Goal: Task Accomplishment & Management: Complete application form

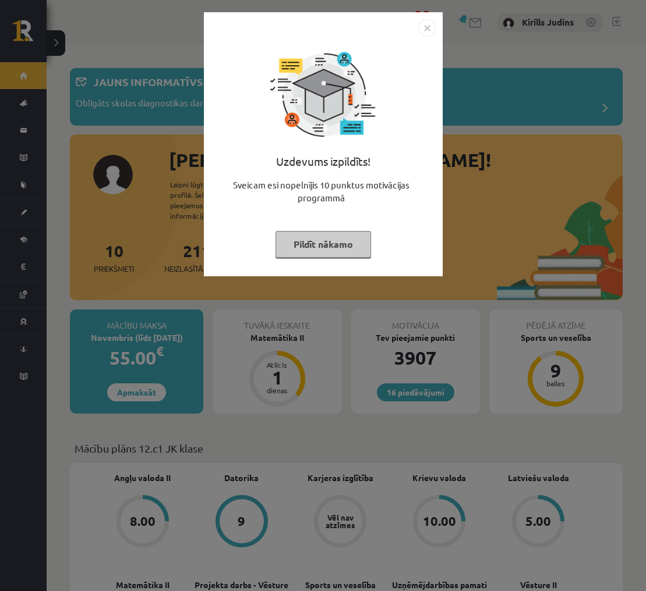
click at [428, 29] on img "Close" at bounding box center [426, 27] width 17 height 17
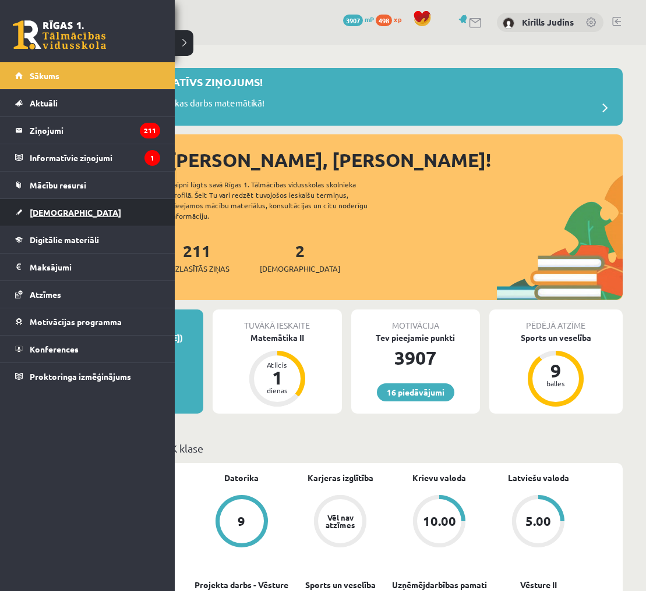
click at [41, 211] on span "[DEMOGRAPHIC_DATA]" at bounding box center [75, 212] width 91 height 10
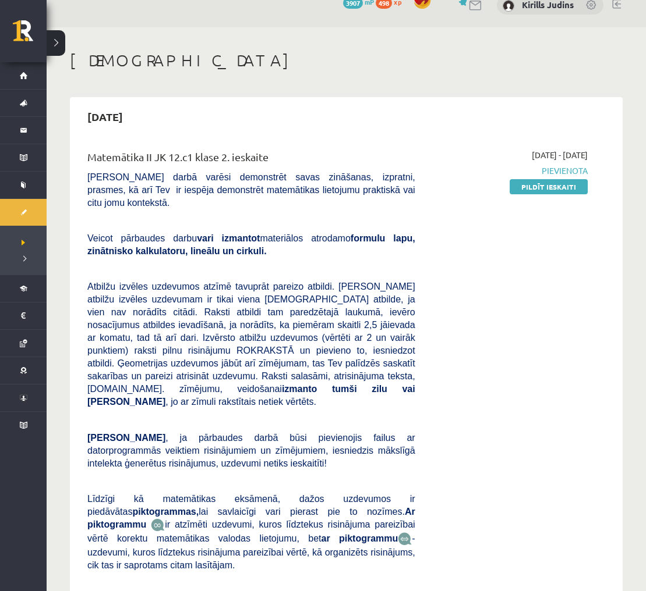
scroll to position [25, 0]
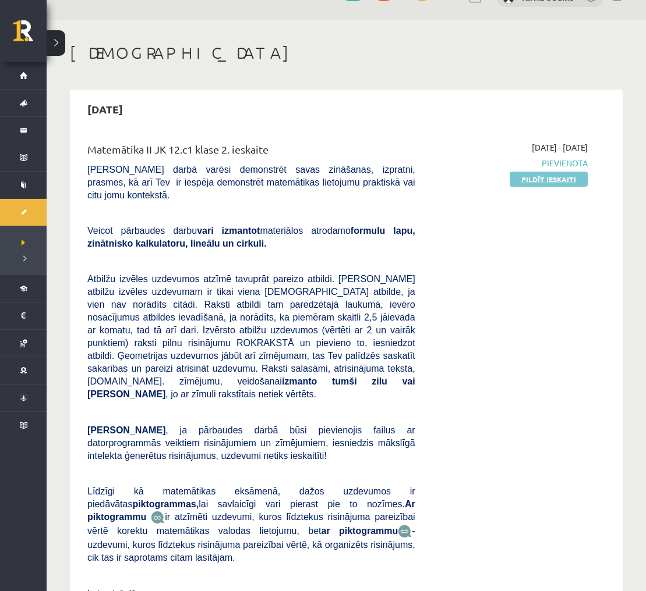
click at [559, 182] on link "Pildīt ieskaiti" at bounding box center [548, 179] width 78 height 15
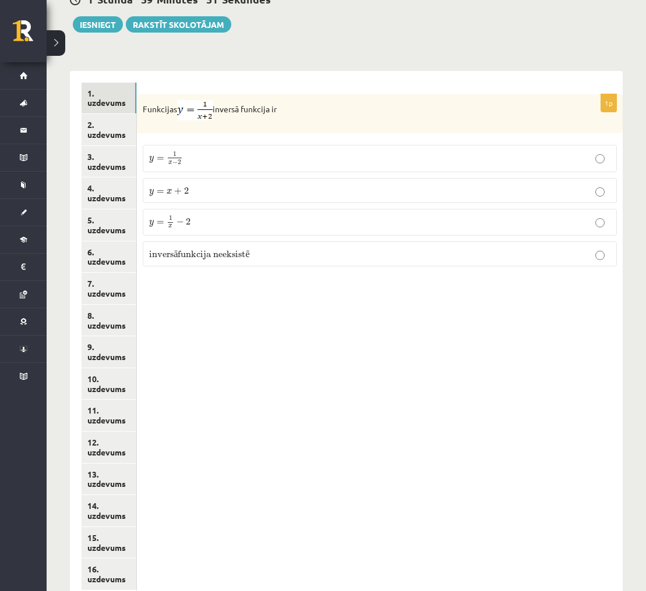
scroll to position [448, 0]
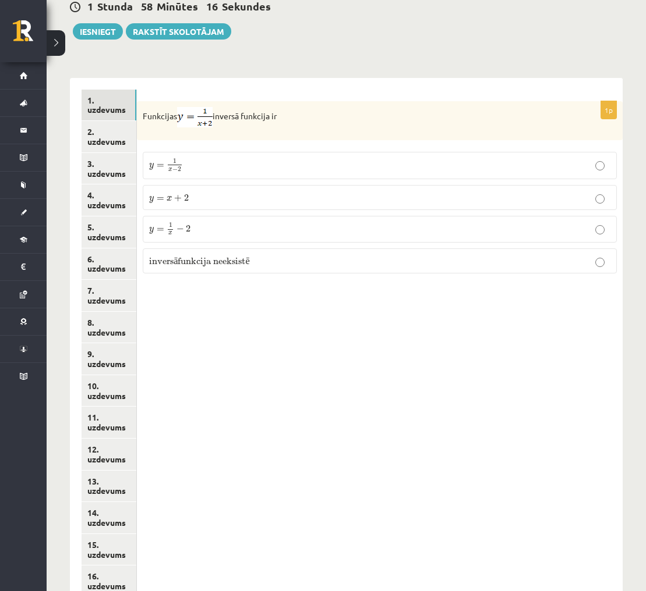
click at [198, 232] on p "y = 1 x − 2 y = 1 x − 2" at bounding box center [379, 228] width 461 height 13
click at [109, 130] on link "2. uzdevums" at bounding box center [108, 136] width 55 height 31
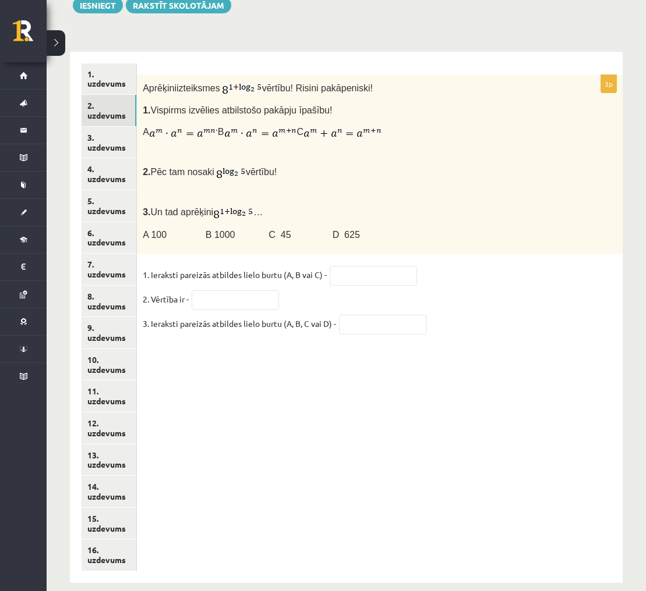
scroll to position [476, 0]
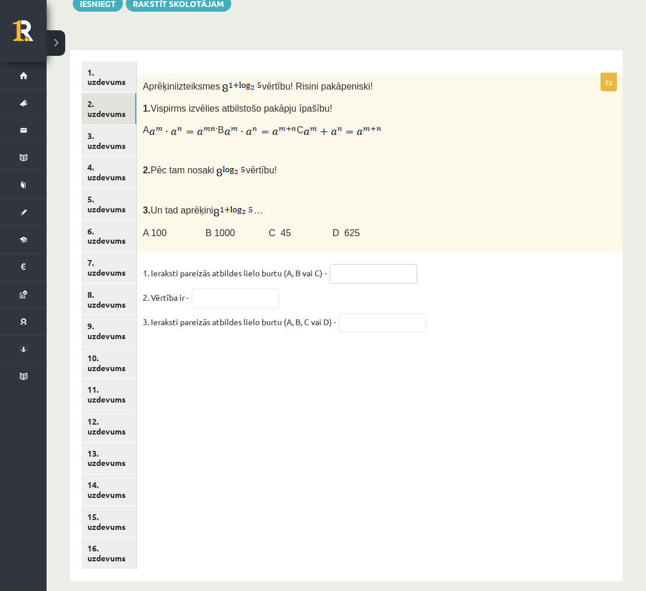
click at [375, 270] on input "text" at bounding box center [372, 274] width 87 height 20
type input "*"
click at [116, 140] on link "3. uzdevums" at bounding box center [108, 140] width 55 height 31
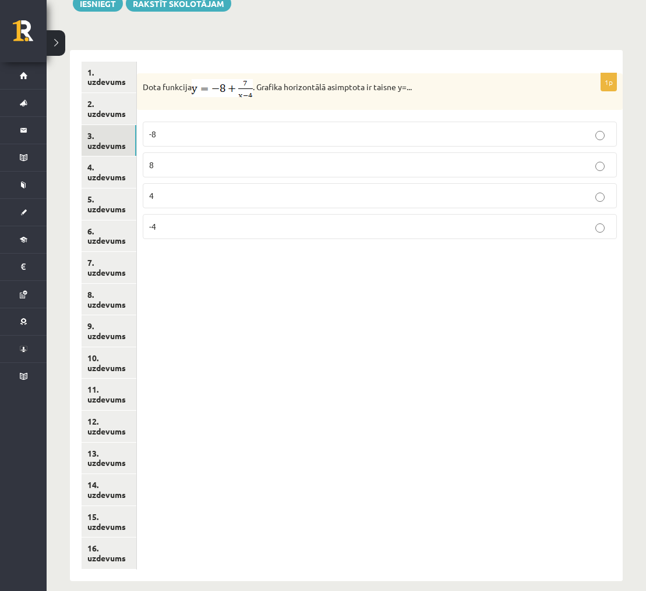
click at [345, 128] on p "-8" at bounding box center [379, 134] width 461 height 12
click at [93, 168] on link "4. uzdevums" at bounding box center [108, 172] width 55 height 31
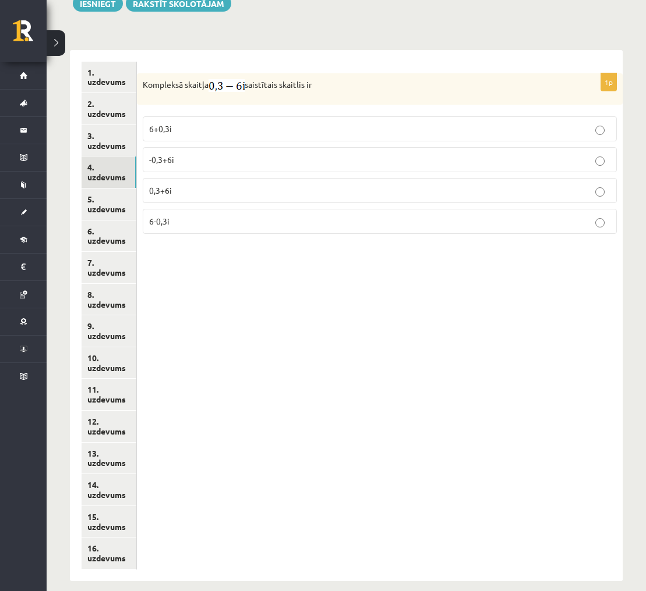
click at [253, 192] on p "0,3+6i" at bounding box center [379, 191] width 461 height 12
click at [119, 201] on link "5. uzdevums" at bounding box center [108, 204] width 55 height 31
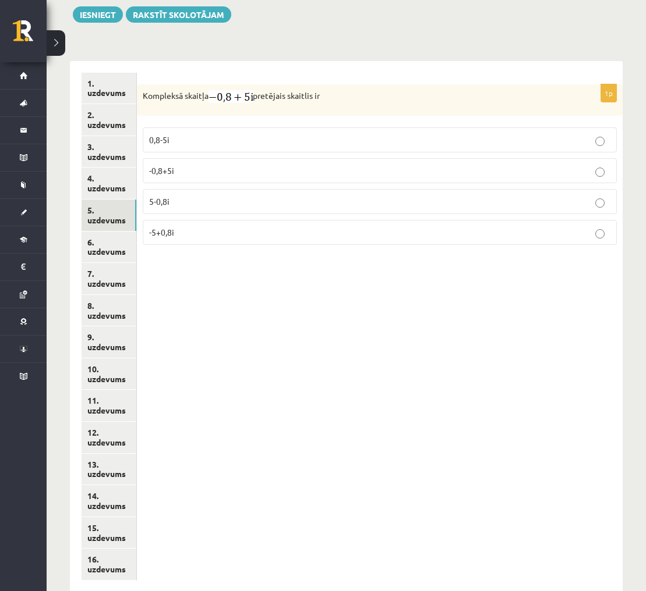
scroll to position [463, 0]
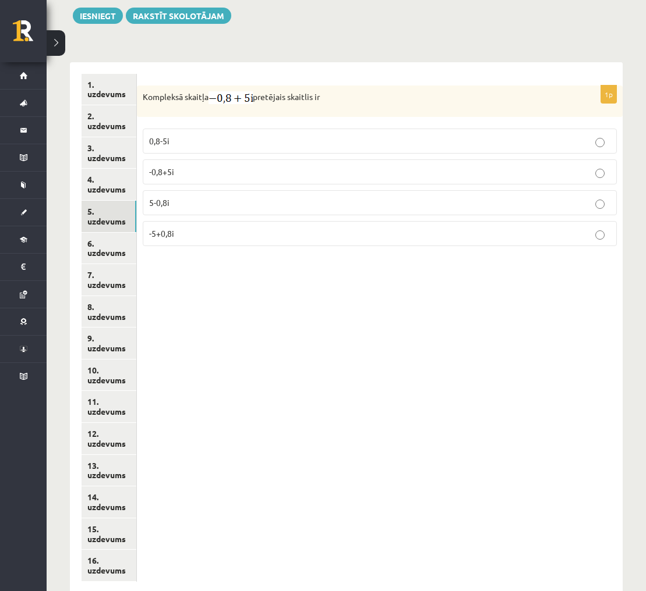
click at [178, 141] on p "0,8-5i" at bounding box center [379, 141] width 461 height 12
click at [94, 242] on link "6. uzdevums" at bounding box center [108, 248] width 55 height 31
click at [175, 137] on p "- 3i" at bounding box center [379, 139] width 461 height 12
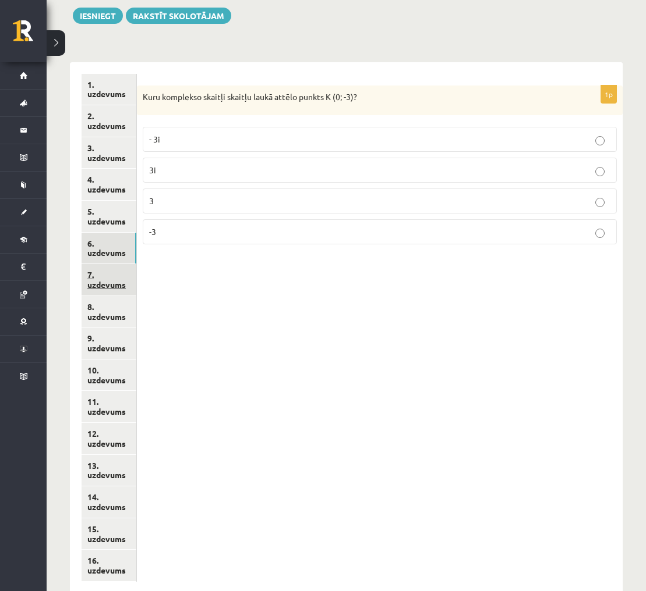
click at [125, 271] on link "7. uzdevums" at bounding box center [108, 279] width 55 height 31
click at [165, 204] on p "-30i" at bounding box center [379, 203] width 461 height 12
click at [173, 233] on p "30" at bounding box center [379, 234] width 461 height 12
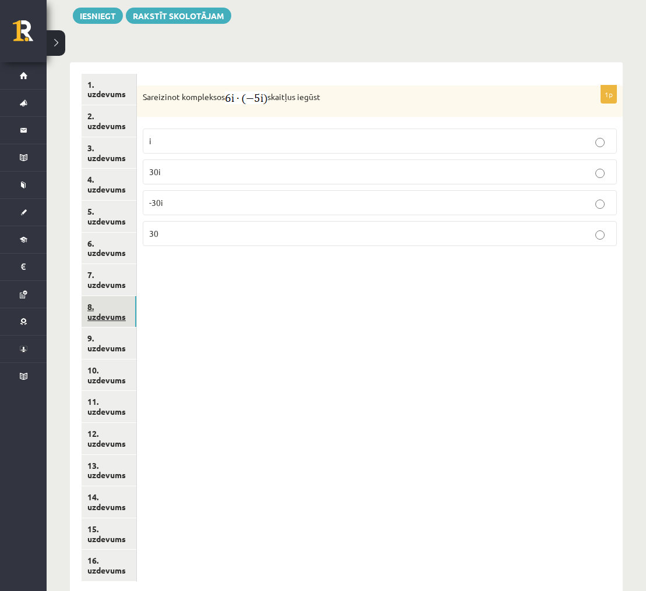
click at [127, 302] on link "8. uzdevums" at bounding box center [108, 311] width 55 height 31
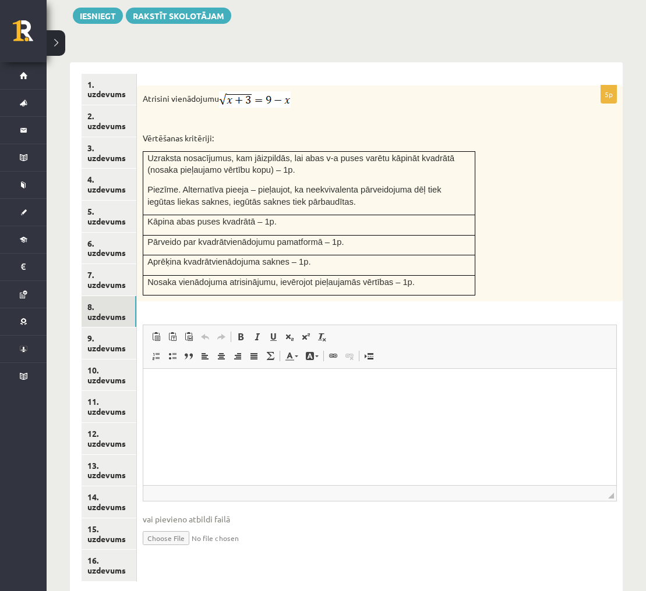
scroll to position [0, 0]
type input "**********"
click at [116, 338] on link "9. uzdevums" at bounding box center [108, 343] width 55 height 31
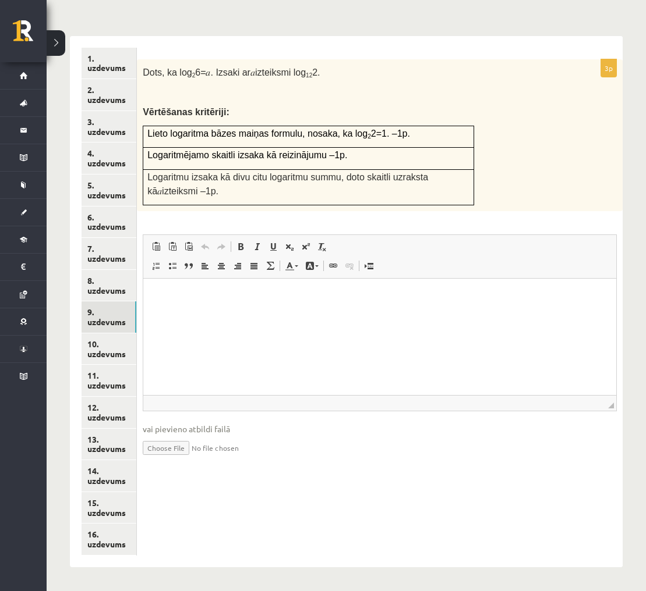
scroll to position [463, 0]
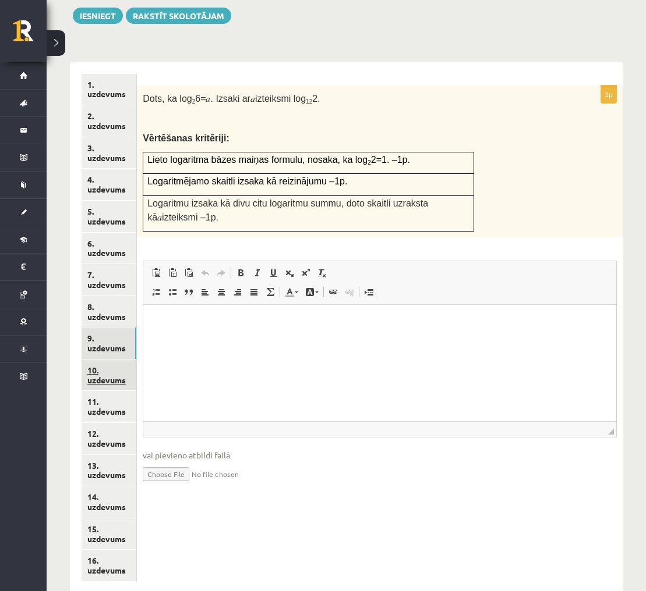
click at [119, 375] on link "10. uzdevums" at bounding box center [108, 375] width 55 height 31
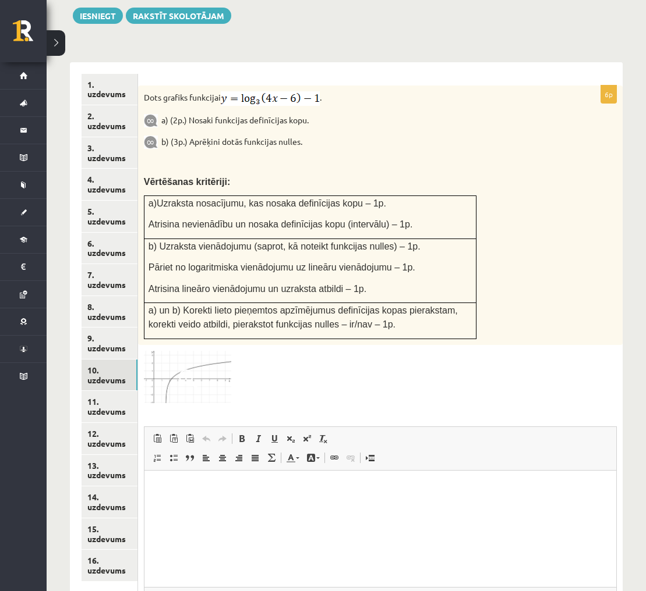
scroll to position [0, 0]
click at [183, 358] on img at bounding box center [187, 377] width 87 height 53
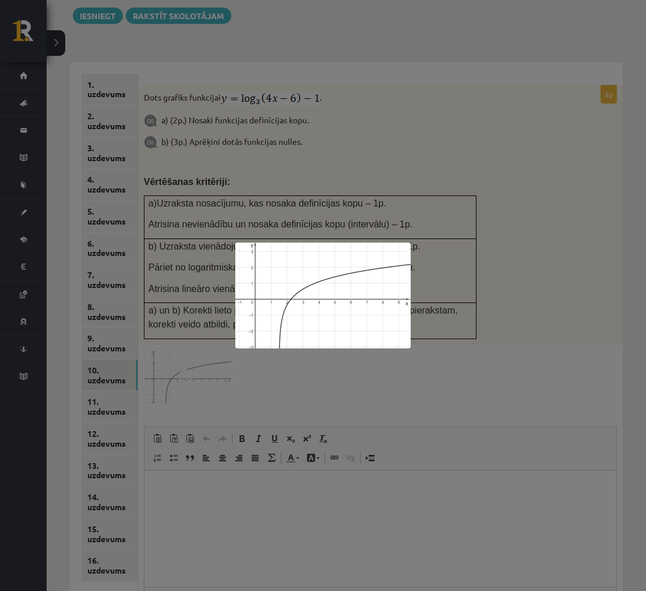
click at [449, 297] on div at bounding box center [323, 295] width 646 height 591
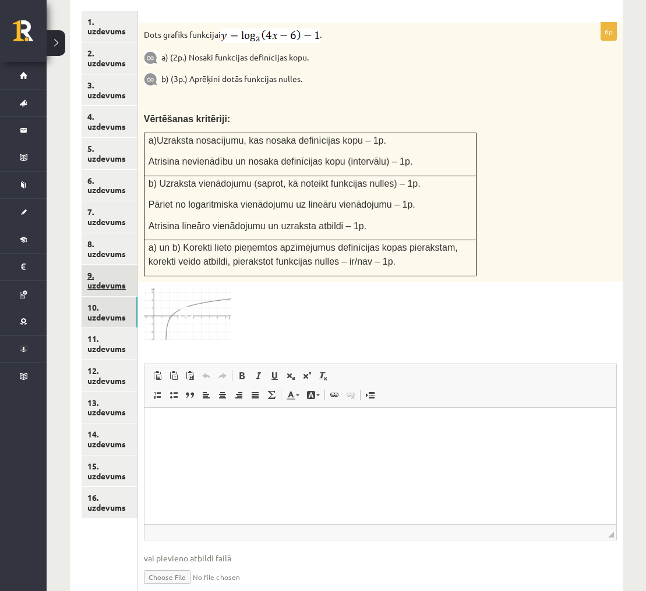
scroll to position [526, 0]
click at [192, 310] on span at bounding box center [188, 316] width 19 height 19
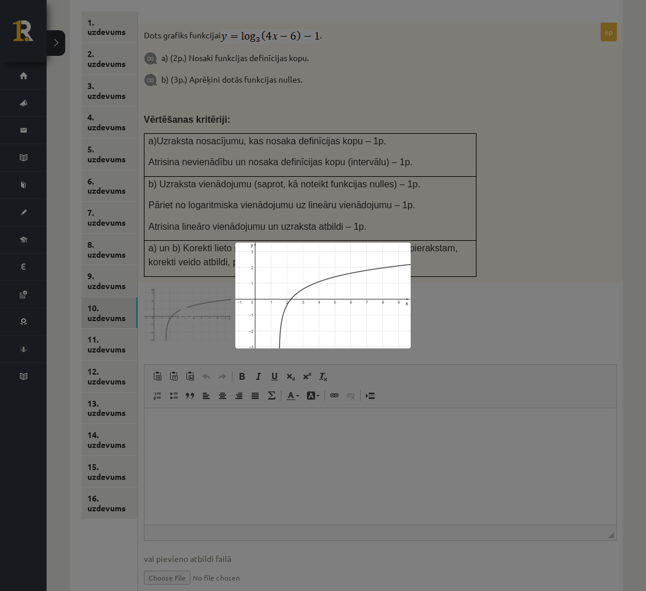
click at [455, 329] on div at bounding box center [323, 295] width 646 height 591
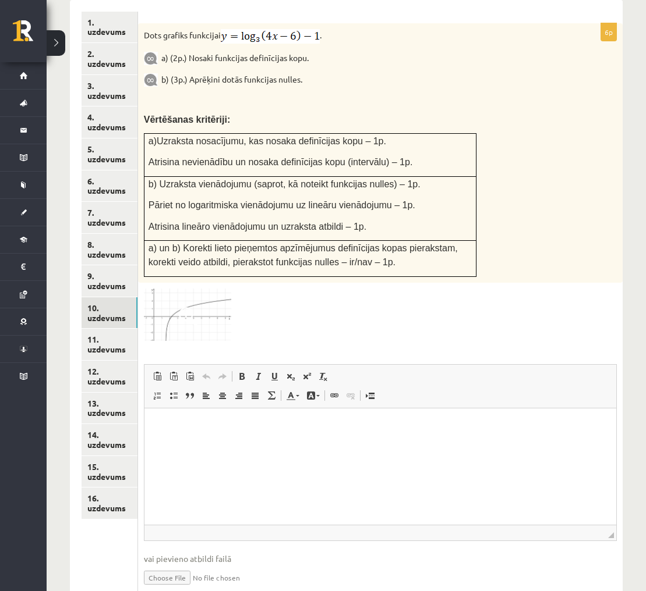
type input "**********"
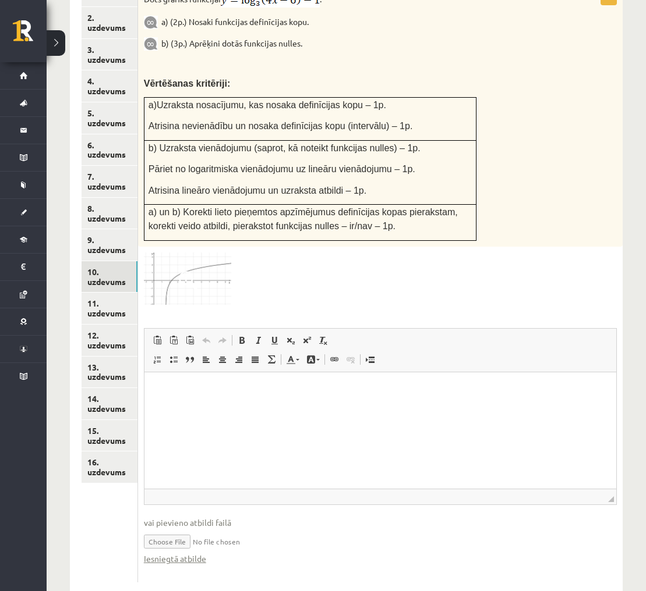
scroll to position [570, 0]
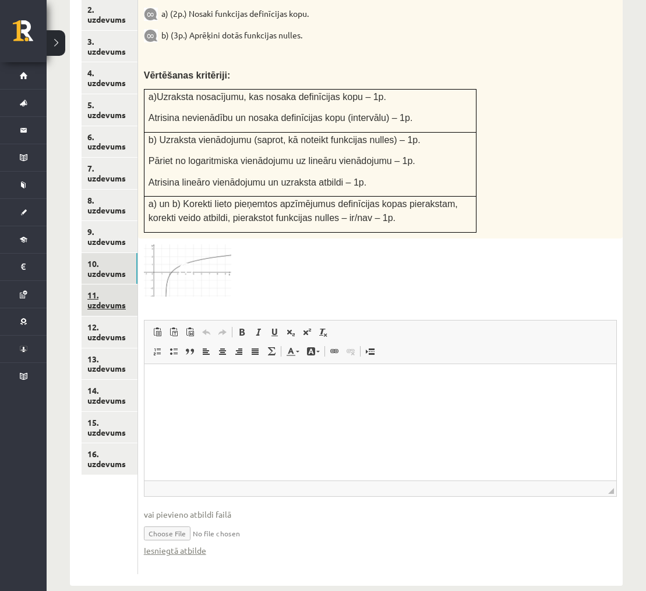
click at [126, 294] on link "11. uzdevums" at bounding box center [109, 300] width 56 height 31
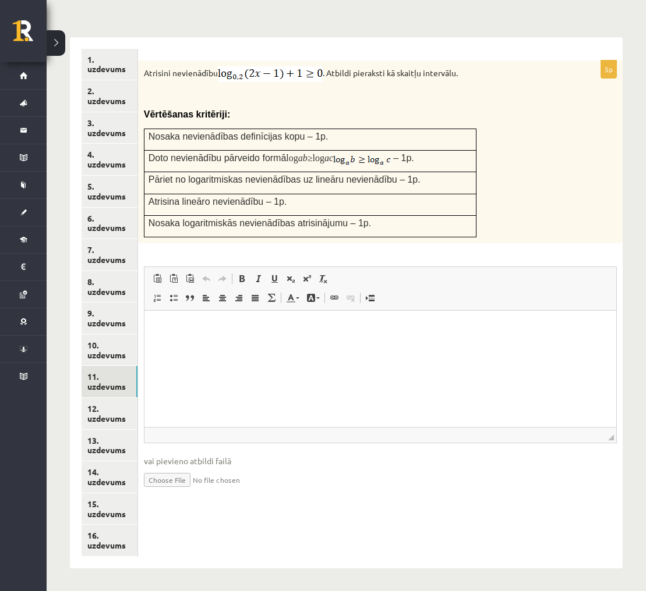
scroll to position [0, 0]
click at [119, 409] on link "12. uzdevums" at bounding box center [109, 413] width 56 height 31
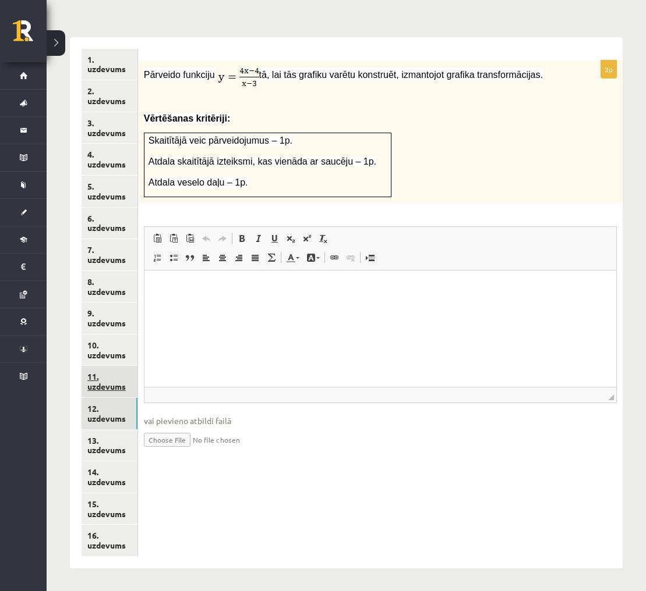
click at [119, 383] on link "11. uzdevums" at bounding box center [109, 381] width 56 height 31
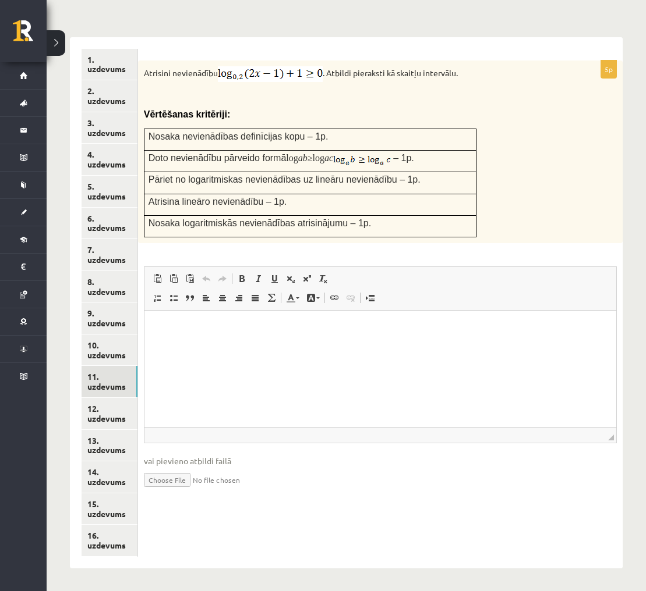
type input "**********"
click at [102, 402] on link "12. uzdevums" at bounding box center [109, 413] width 56 height 31
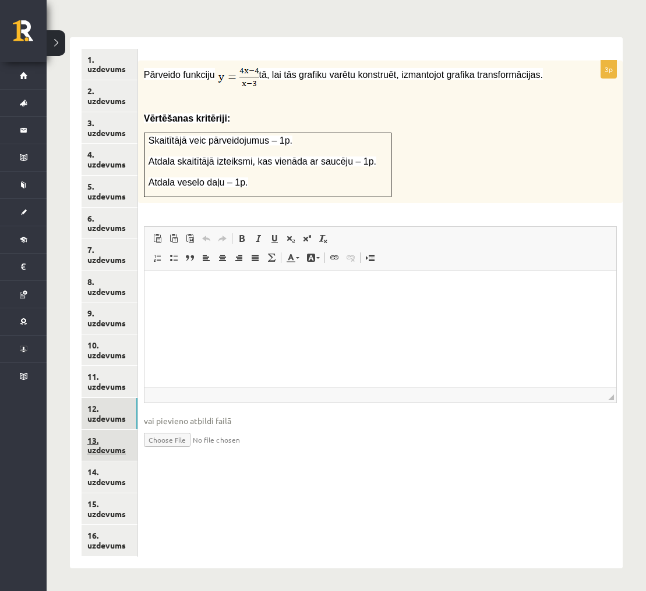
click at [120, 439] on link "13. uzdevums" at bounding box center [109, 445] width 56 height 31
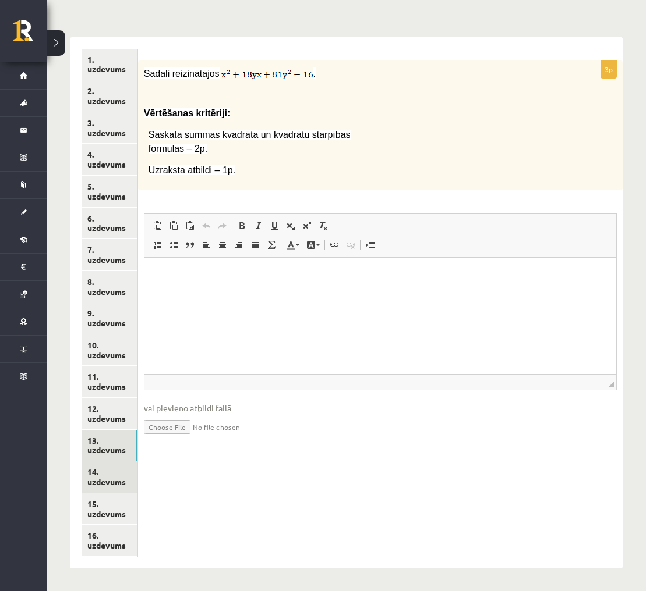
click at [119, 477] on link "14. uzdevums" at bounding box center [109, 477] width 56 height 31
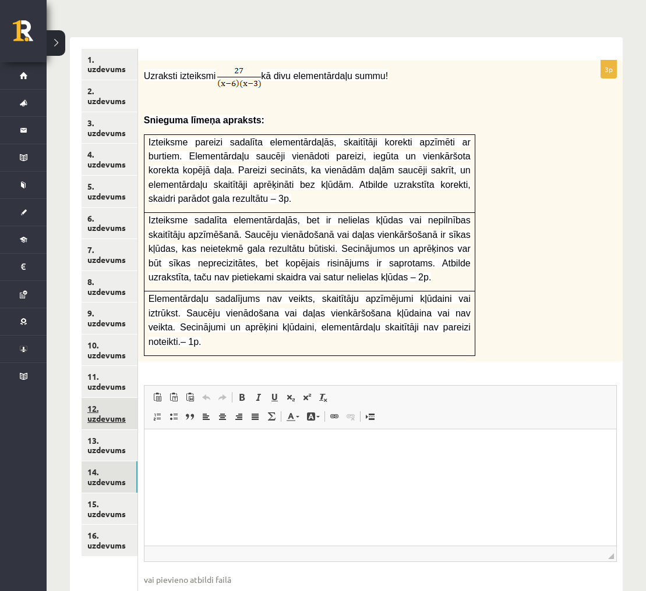
click at [105, 417] on link "12. uzdevums" at bounding box center [109, 413] width 56 height 31
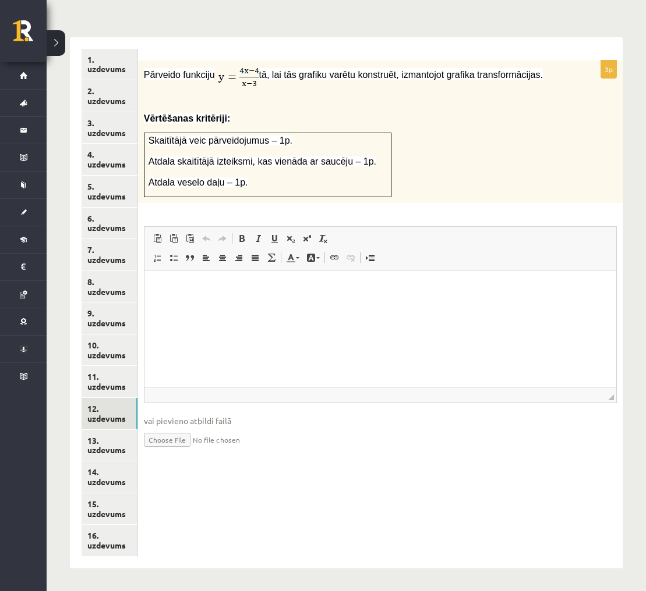
type input "**********"
click at [337, 306] on html at bounding box center [379, 288] width 471 height 36
click at [123, 436] on link "13. uzdevums" at bounding box center [109, 445] width 56 height 31
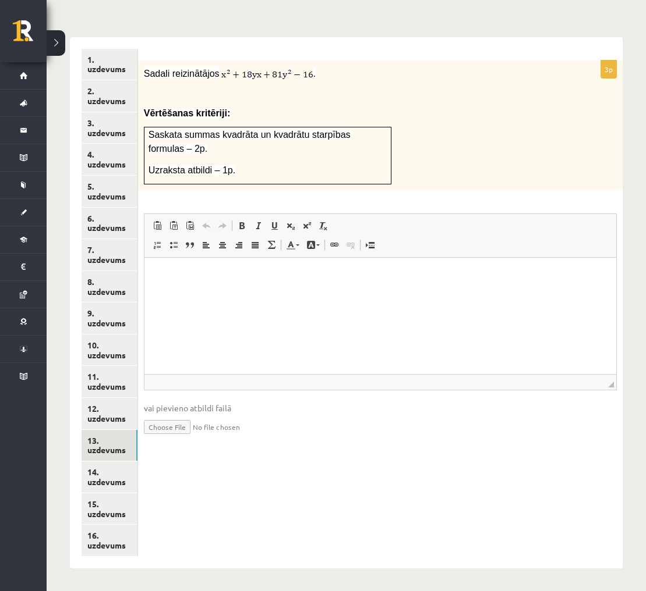
type input "**********"
click at [108, 473] on link "14. uzdevums" at bounding box center [109, 477] width 56 height 31
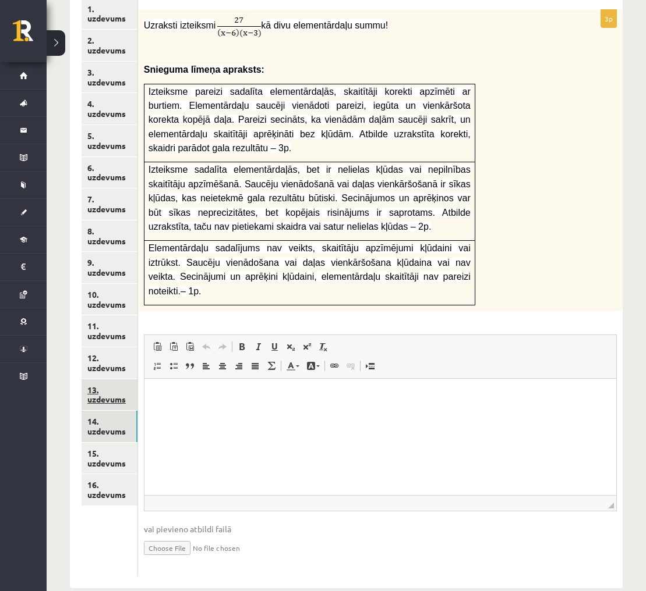
scroll to position [538, 0]
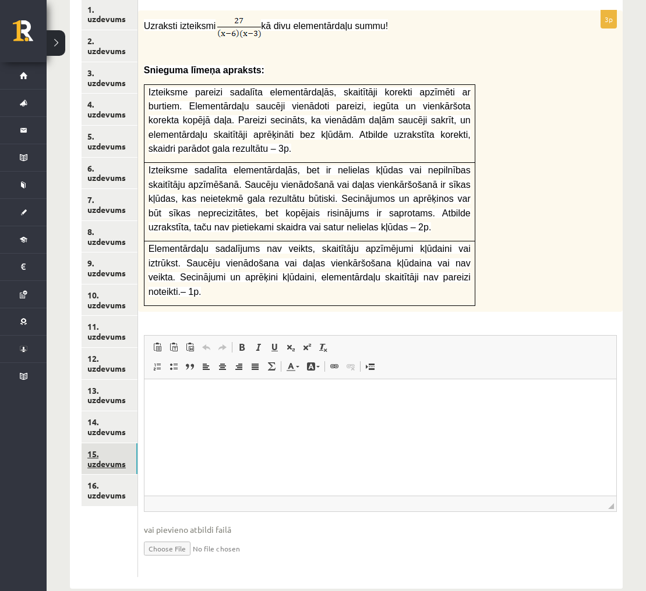
click at [116, 460] on link "15. uzdevums" at bounding box center [109, 459] width 56 height 31
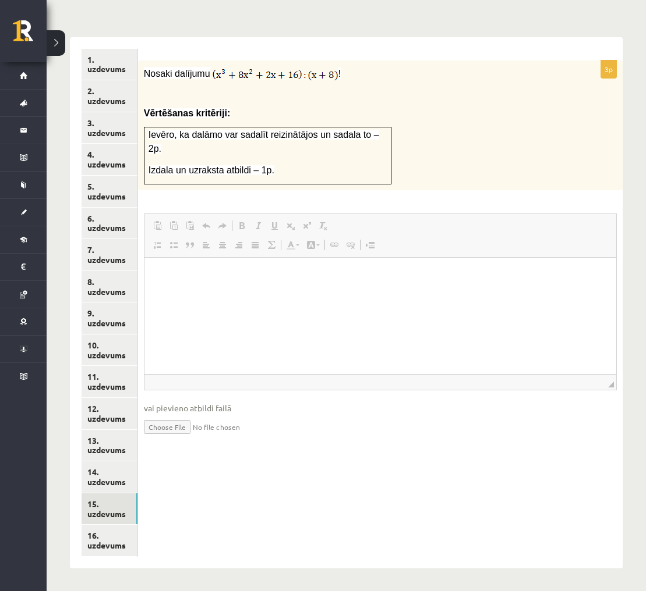
scroll to position [0, 0]
click at [104, 474] on link "14. uzdevums" at bounding box center [109, 477] width 56 height 31
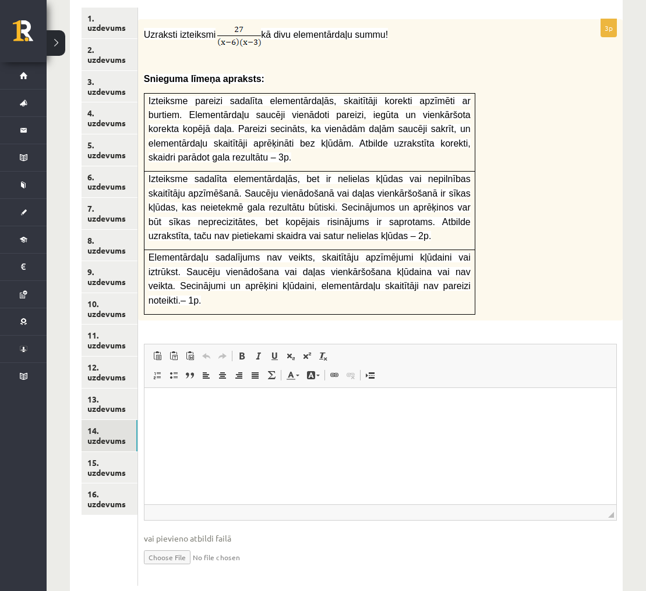
scroll to position [532, 0]
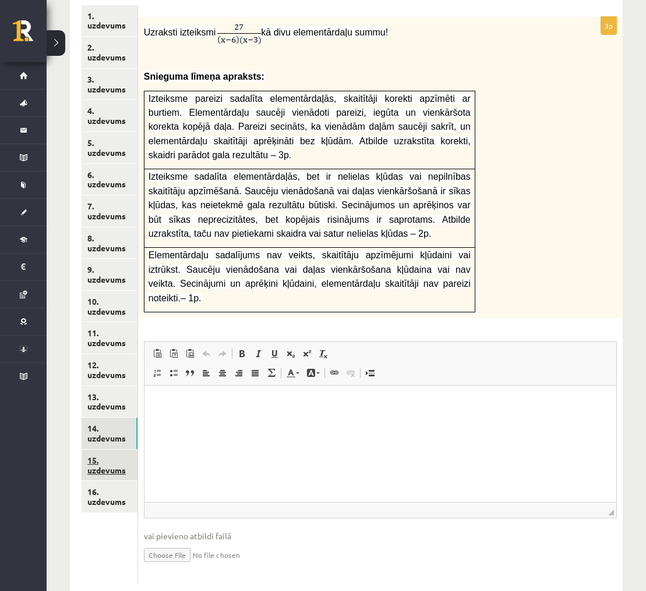
click at [126, 457] on link "15. uzdevums" at bounding box center [109, 465] width 56 height 31
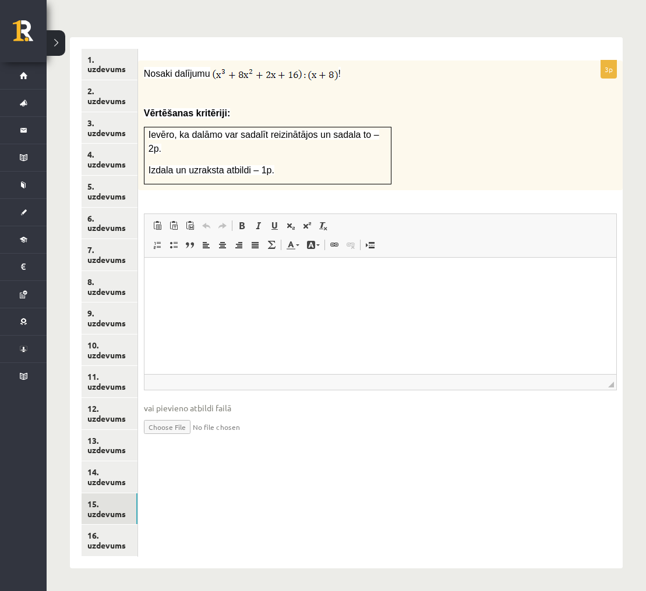
scroll to position [0, 0]
click at [120, 473] on link "14. uzdevums" at bounding box center [109, 477] width 56 height 31
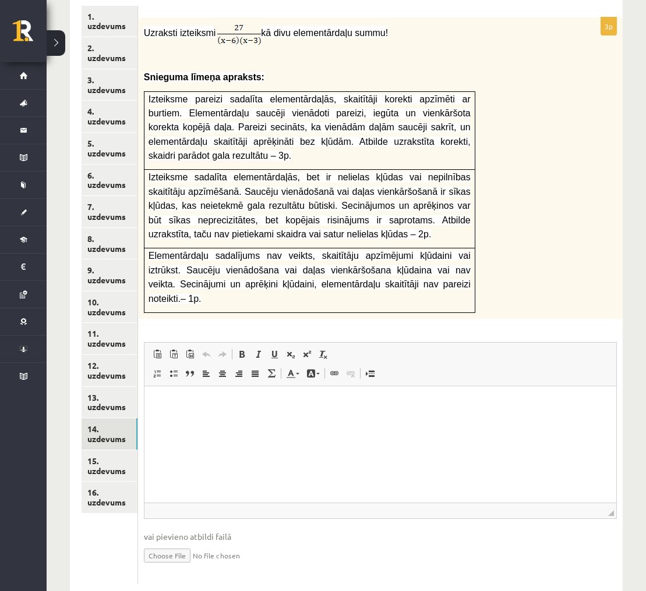
scroll to position [546, 0]
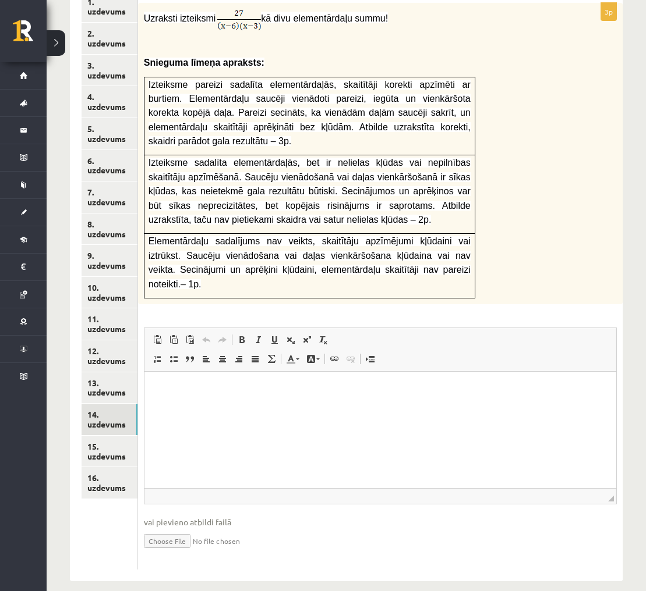
type input "**********"
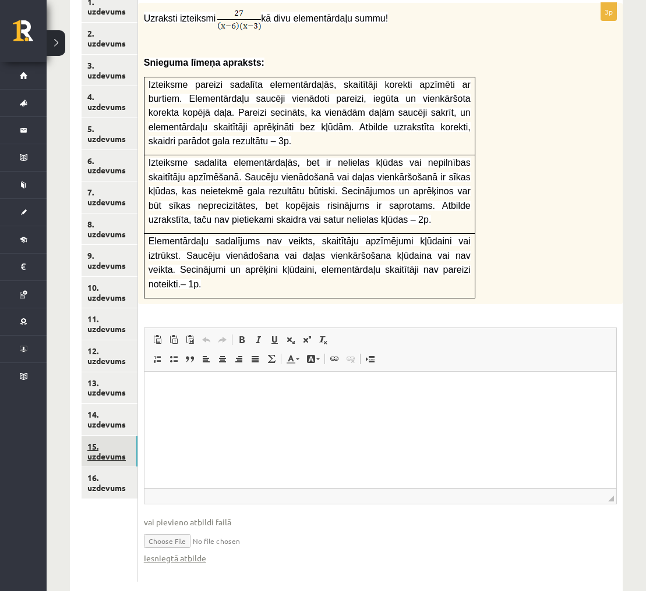
click at [108, 446] on link "15. uzdevums" at bounding box center [109, 451] width 56 height 31
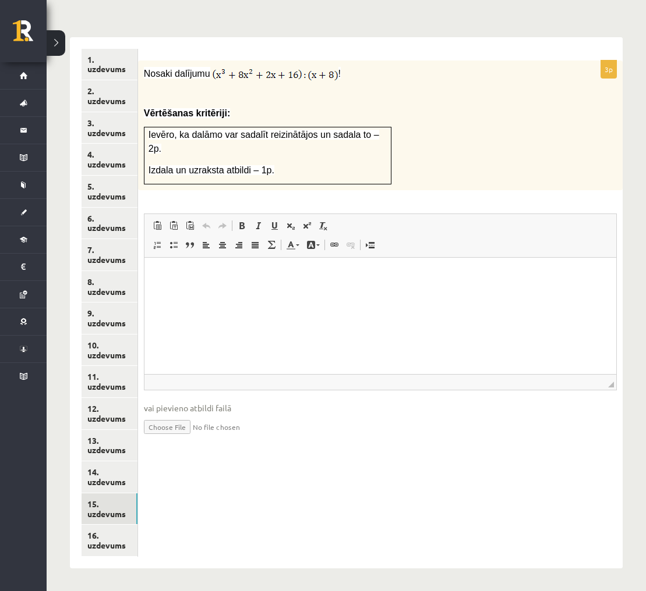
scroll to position [0, 0]
click at [115, 530] on link "16. uzdevums" at bounding box center [109, 540] width 56 height 31
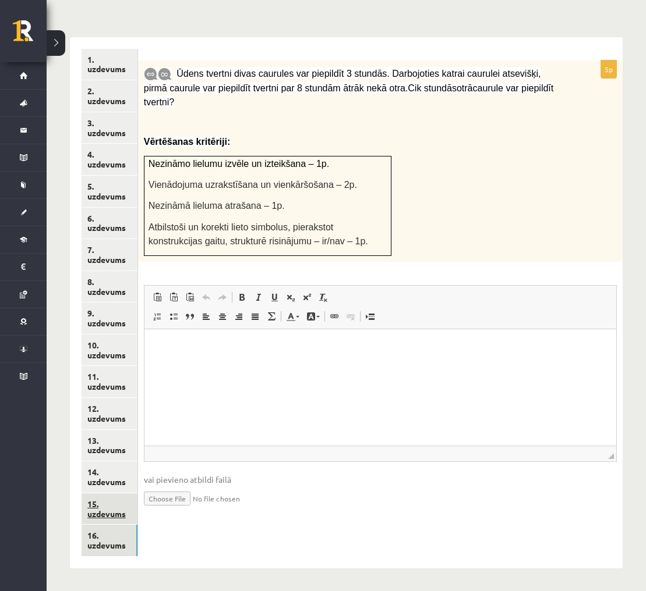
click at [106, 505] on link "15. uzdevums" at bounding box center [109, 509] width 56 height 31
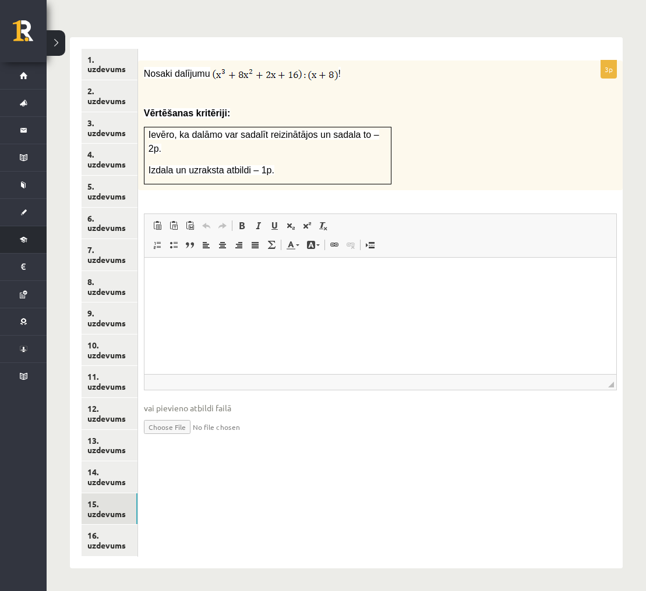
type input "**********"
click at [115, 540] on link "16. uzdevums" at bounding box center [109, 540] width 56 height 31
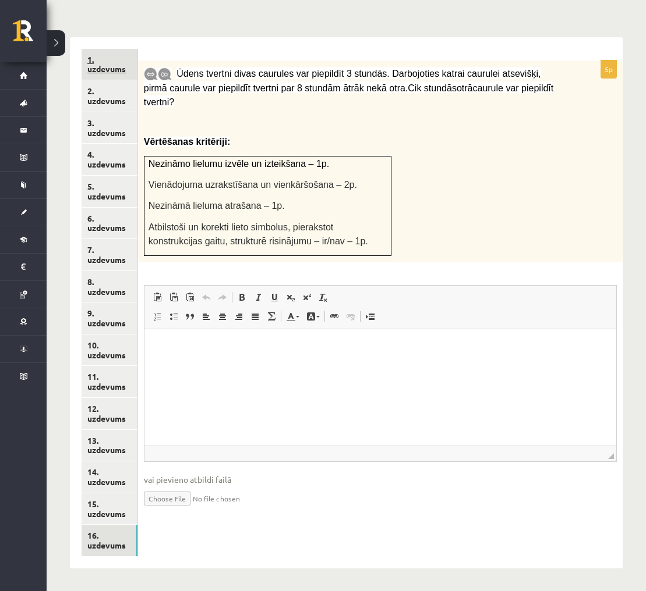
click at [113, 61] on link "1. uzdevums" at bounding box center [109, 64] width 56 height 31
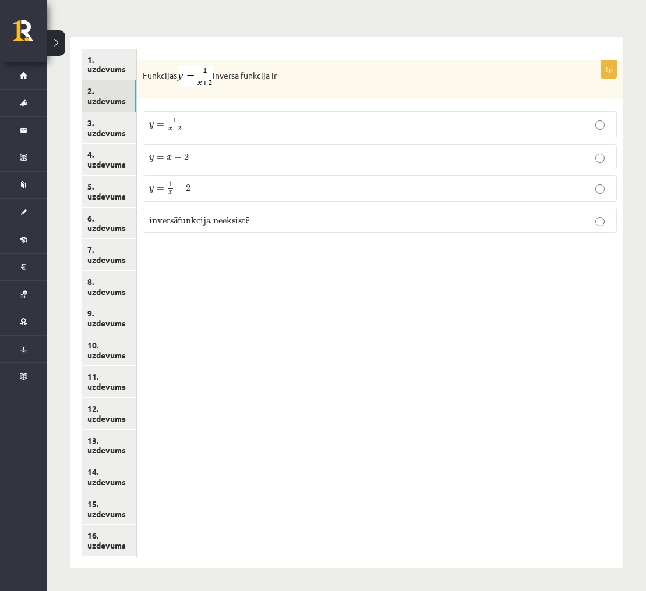
click at [115, 97] on link "2. uzdevums" at bounding box center [108, 95] width 55 height 31
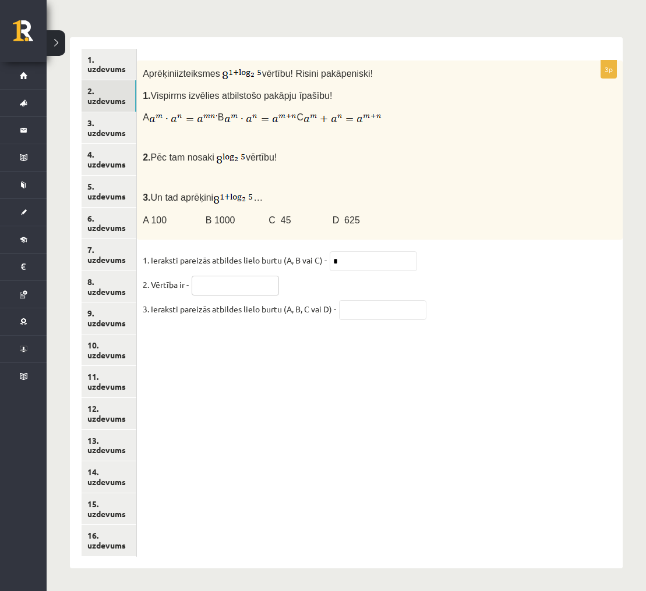
click at [255, 282] on input "text" at bounding box center [235, 286] width 87 height 20
type input "***"
click at [381, 307] on input "text" at bounding box center [382, 310] width 87 height 20
type input "*"
click at [120, 123] on link "3. uzdevums" at bounding box center [108, 127] width 55 height 31
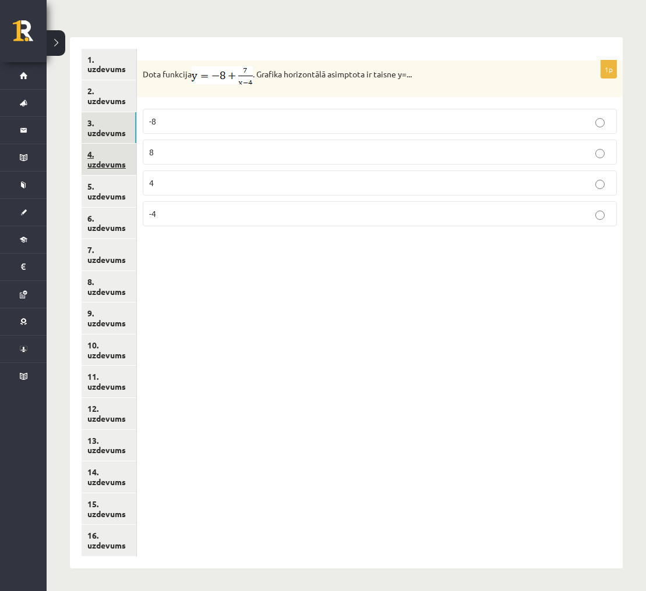
click at [116, 157] on link "4. uzdevums" at bounding box center [108, 159] width 55 height 31
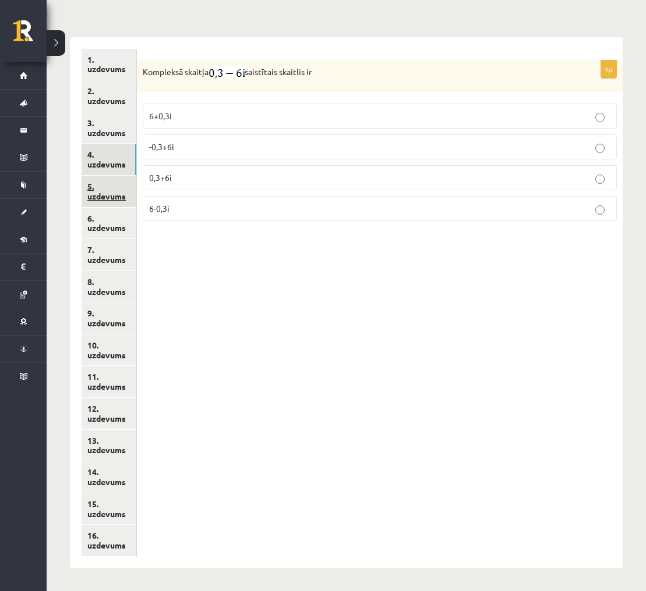
click at [119, 183] on link "5. uzdevums" at bounding box center [108, 191] width 55 height 31
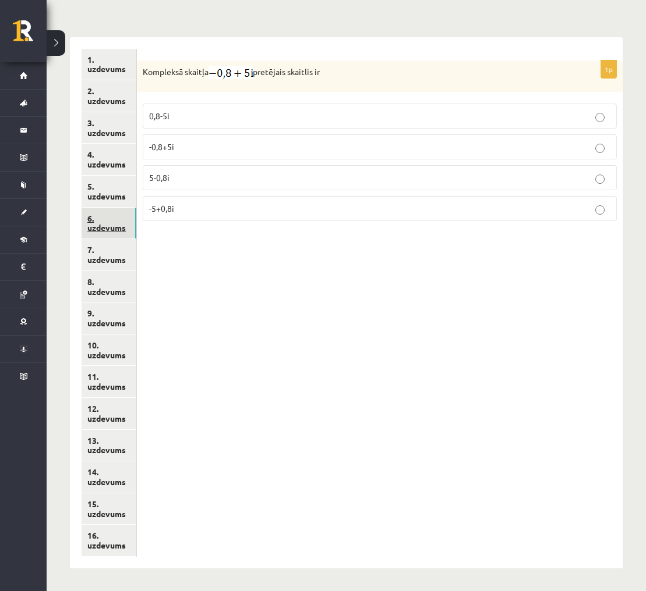
click at [118, 215] on link "6. uzdevums" at bounding box center [108, 223] width 55 height 31
click at [115, 246] on link "7. uzdevums" at bounding box center [108, 254] width 55 height 31
click at [116, 278] on link "8. uzdevums" at bounding box center [108, 286] width 55 height 31
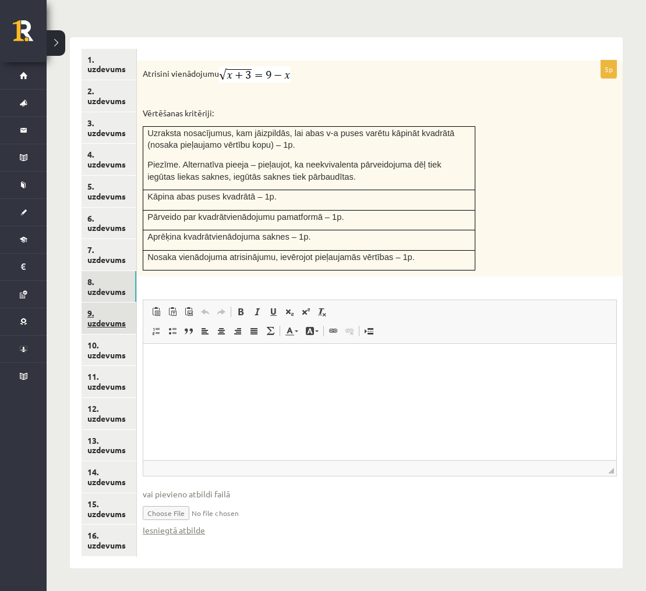
click at [115, 311] on link "9. uzdevums" at bounding box center [108, 318] width 55 height 31
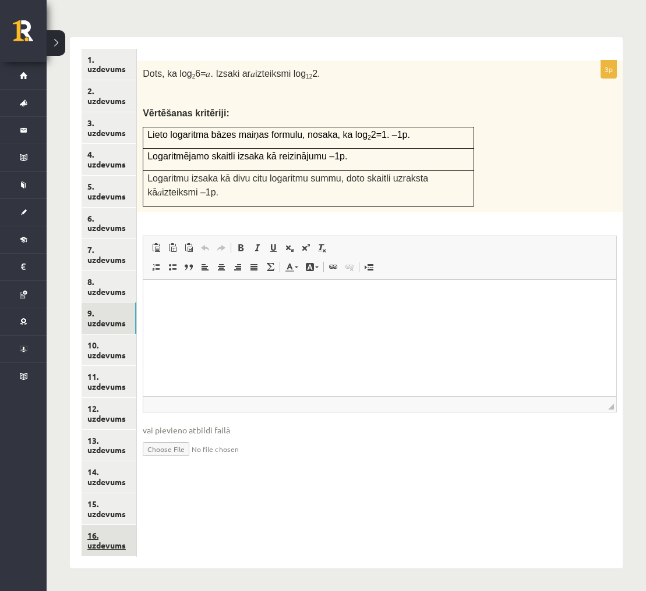
click at [119, 536] on link "16. uzdevums" at bounding box center [108, 540] width 55 height 31
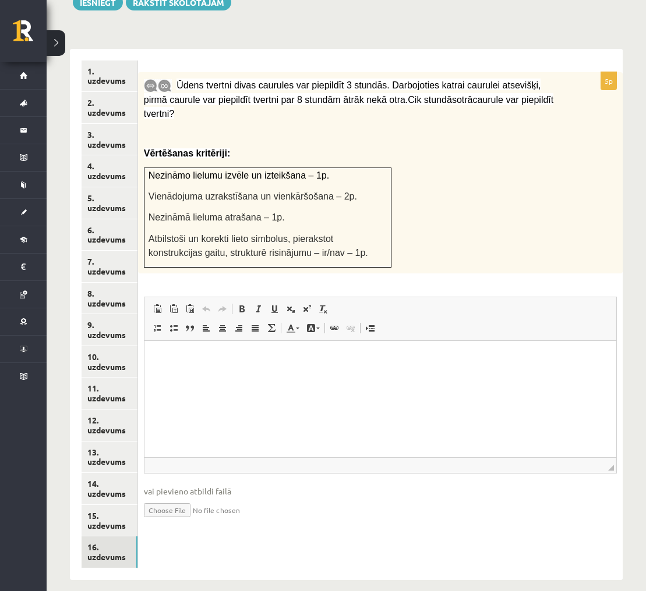
scroll to position [488, 0]
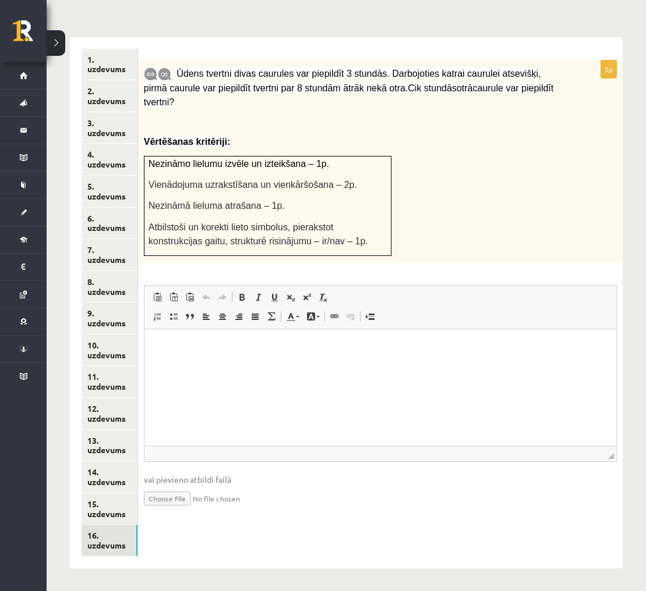
type input "**********"
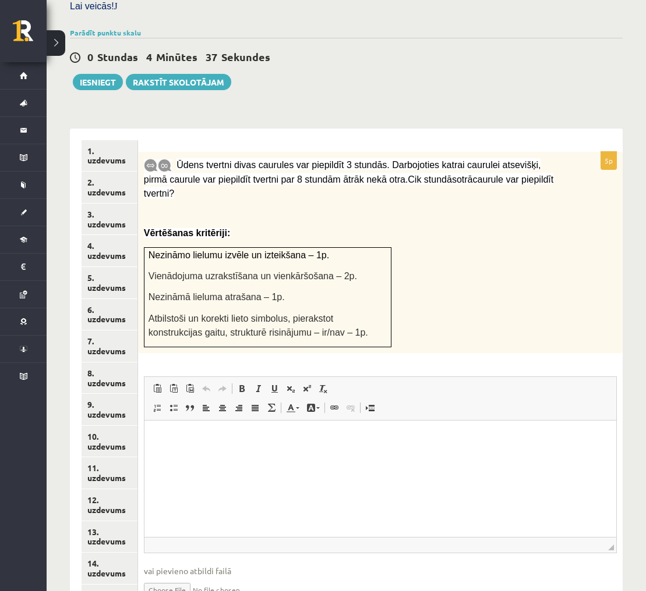
scroll to position [387, 0]
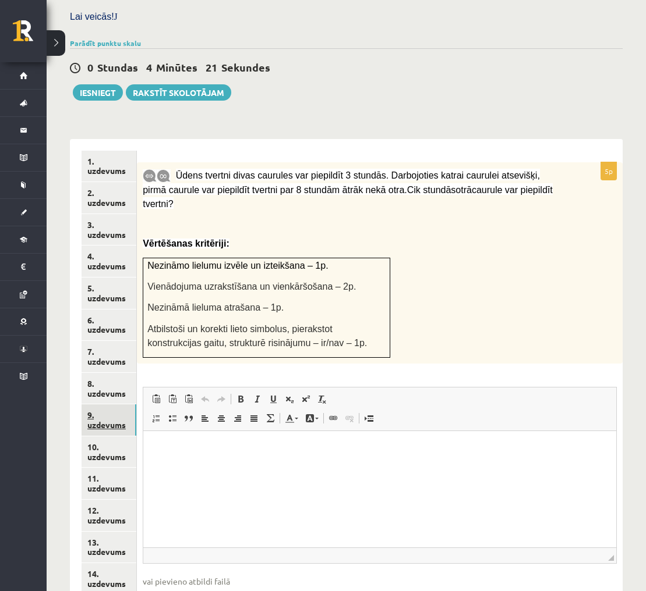
click at [106, 418] on link "9. uzdevums" at bounding box center [108, 420] width 55 height 31
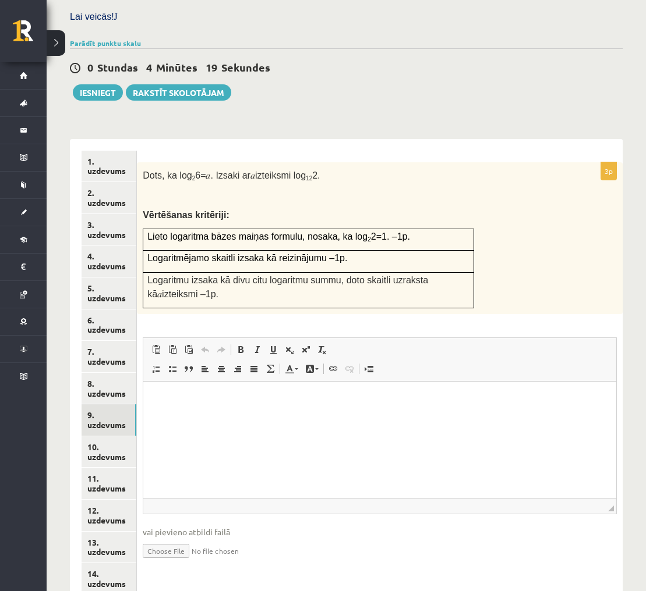
scroll to position [0, 0]
click at [101, 91] on button "Iesniegt" at bounding box center [98, 92] width 50 height 16
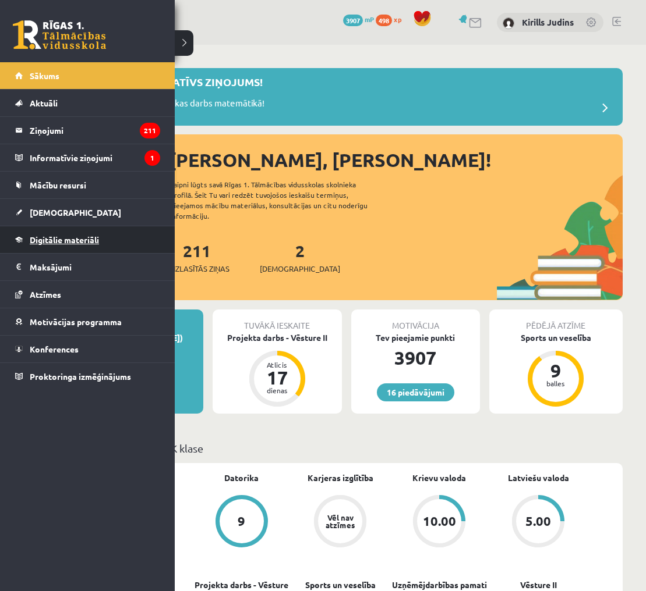
click at [61, 242] on span "Digitālie materiāli" at bounding box center [64, 240] width 69 height 10
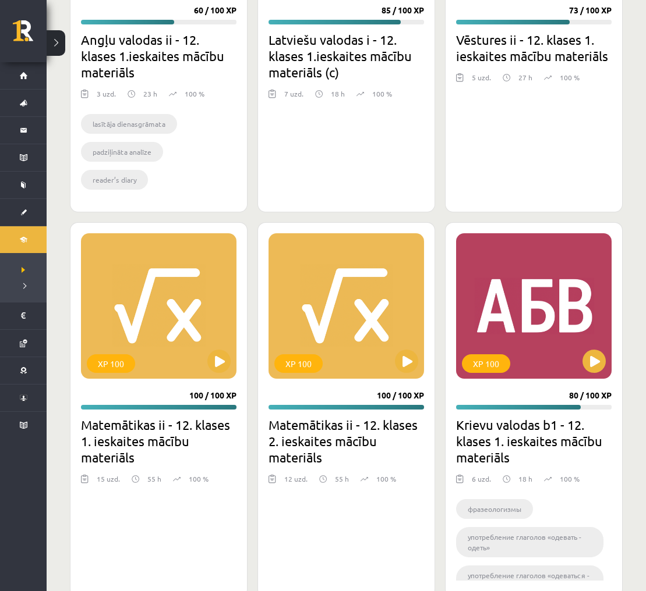
scroll to position [1584, 0]
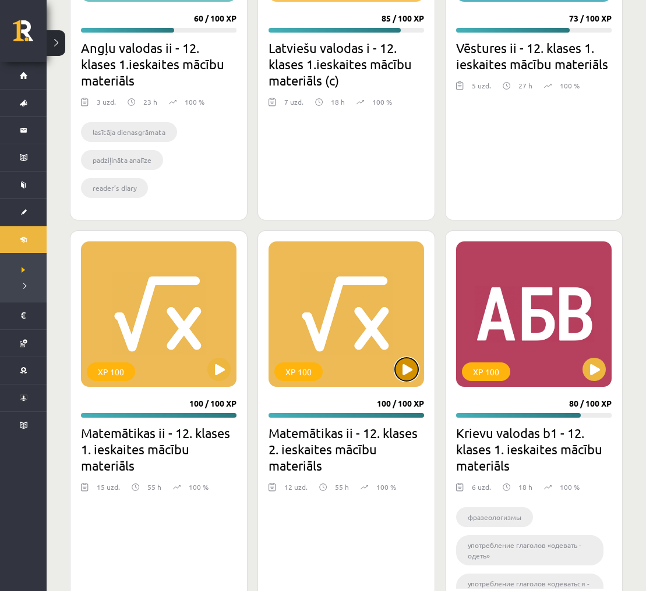
click at [407, 373] on button at bounding box center [406, 369] width 23 height 23
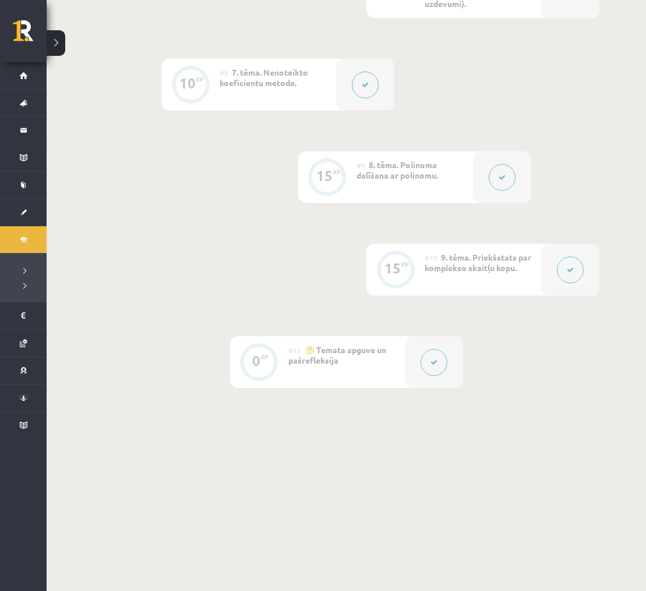
scroll to position [921, 0]
click at [570, 267] on icon at bounding box center [569, 269] width 7 height 7
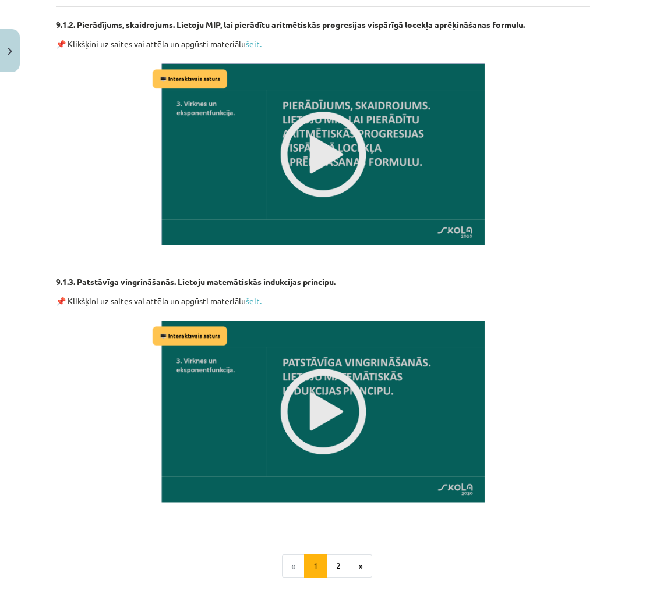
scroll to position [825, 0]
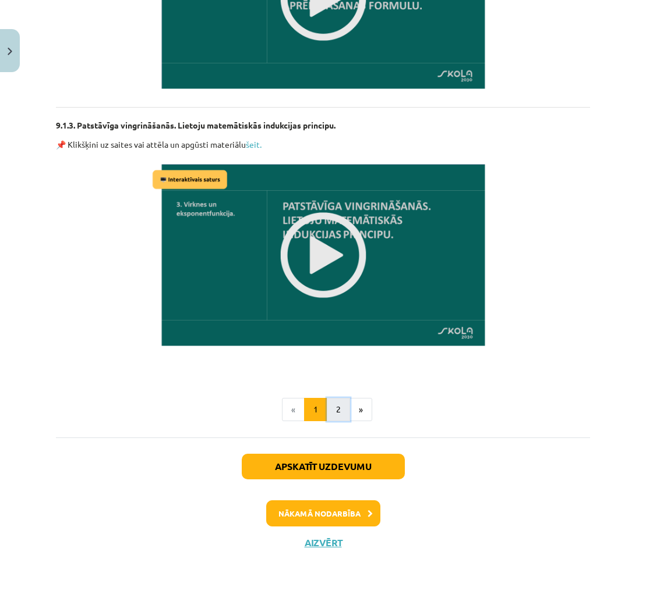
click at [339, 405] on button "2" at bounding box center [338, 409] width 23 height 23
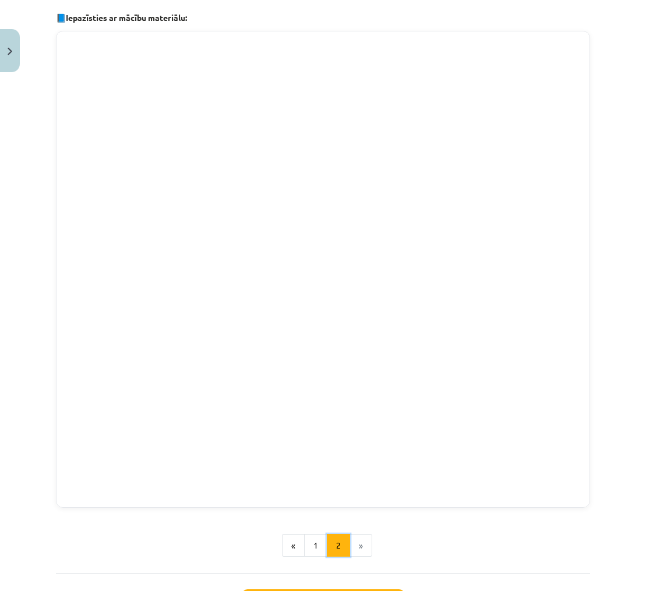
scroll to position [208, 0]
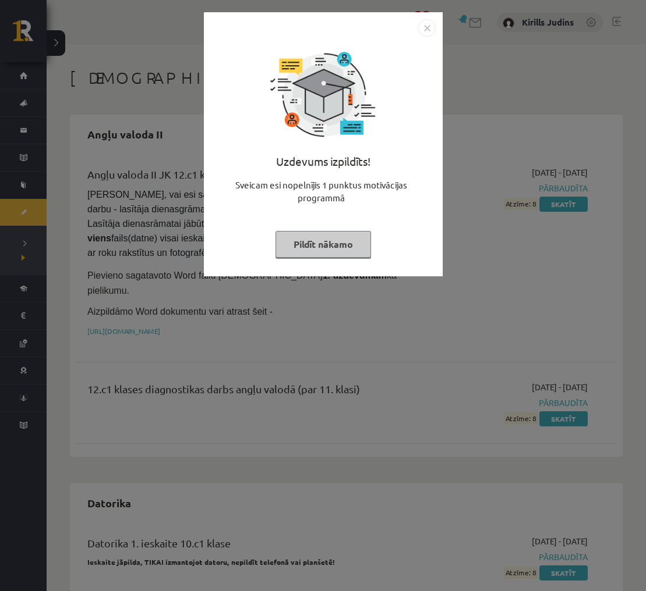
click at [426, 30] on img "Close" at bounding box center [426, 27] width 17 height 17
